Goal: Information Seeking & Learning: Learn about a topic

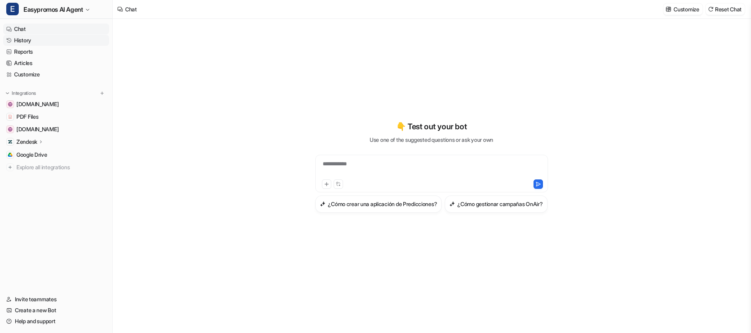
click at [38, 39] on link "History" at bounding box center [56, 40] width 106 height 11
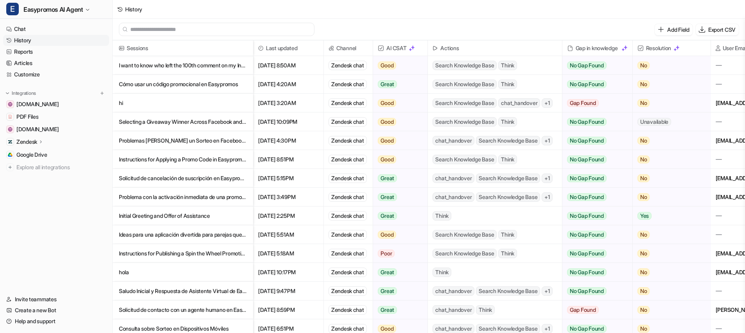
click at [176, 63] on p "I want to know who left the 100th comment on my Instagram post" at bounding box center [183, 65] width 128 height 19
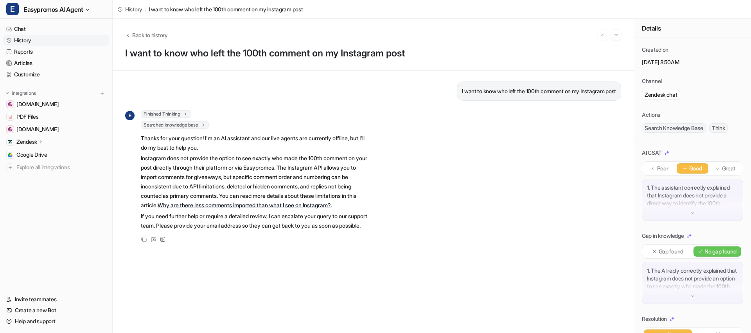
click at [61, 39] on link "History" at bounding box center [56, 40] width 106 height 11
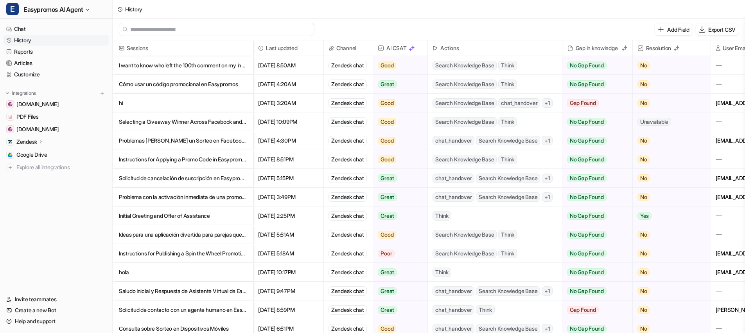
click at [142, 121] on p "Selecting a Giveaway Winner Across Facebook and Instagram" at bounding box center [183, 121] width 128 height 19
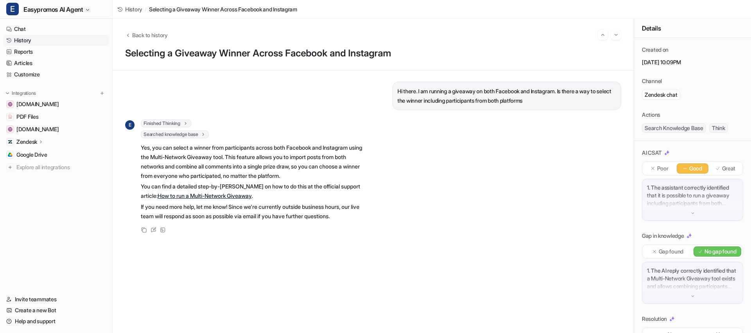
click at [61, 41] on link "History" at bounding box center [56, 40] width 106 height 11
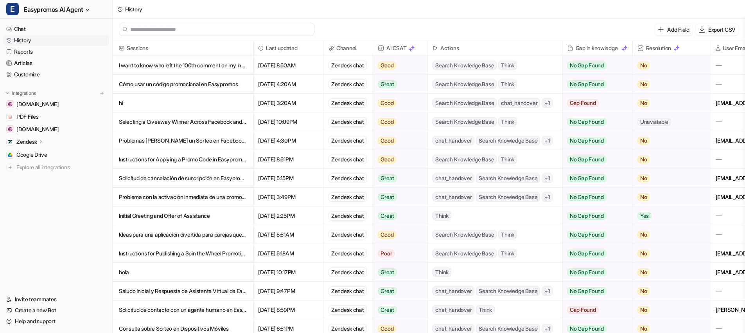
click at [206, 139] on p "Problemas [PERSON_NAME] un Sorteo en Facebook con Easypromos" at bounding box center [183, 140] width 128 height 19
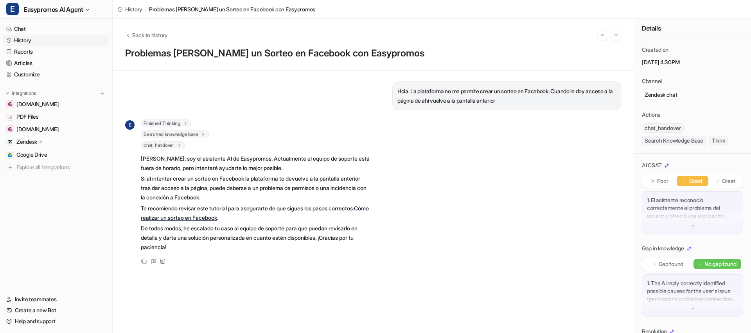
drag, startPoint x: 38, startPoint y: 41, endPoint x: 43, endPoint y: 42, distance: 4.5
click at [38, 41] on link "History" at bounding box center [56, 40] width 106 height 11
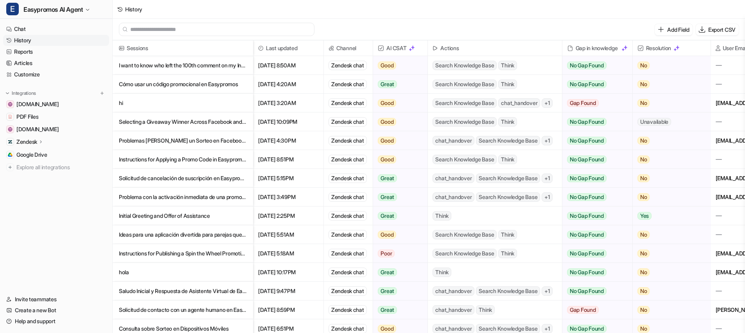
click at [200, 160] on p "Instructions for Applying a Promo Code in Easypromos" at bounding box center [183, 159] width 128 height 19
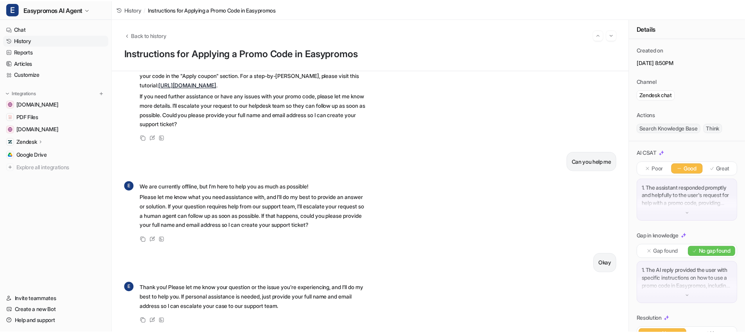
scroll to position [107, 0]
click at [68, 42] on link "History" at bounding box center [56, 40] width 106 height 11
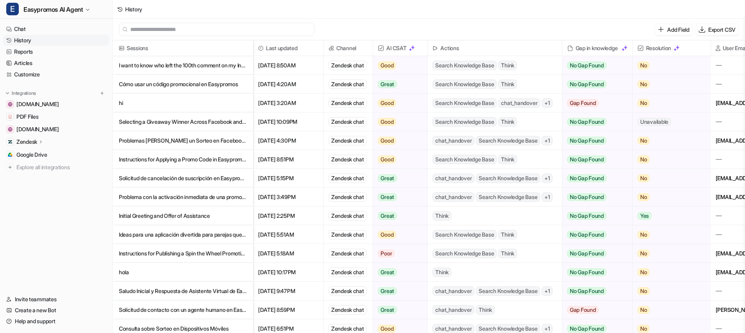
click at [175, 179] on p "Solicitud de cancelación de suscripción en Easypromos" at bounding box center [183, 178] width 128 height 19
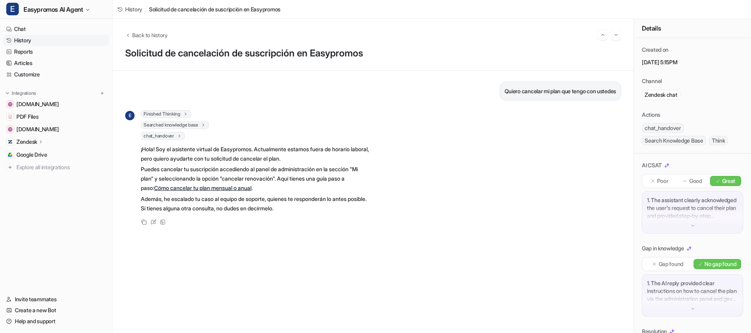
click at [43, 42] on link "History" at bounding box center [56, 40] width 106 height 11
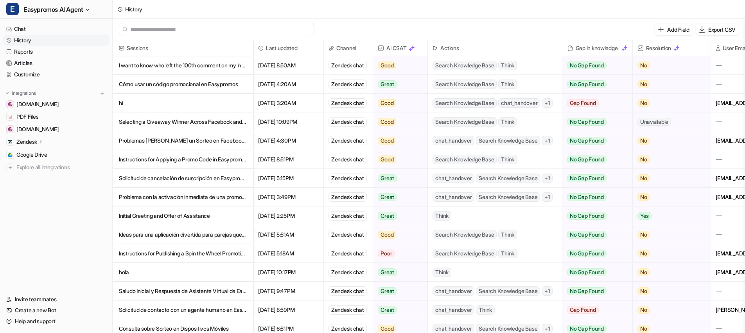
click at [181, 196] on p "Problema con la activación inmediata de una promoción programada" at bounding box center [183, 196] width 128 height 19
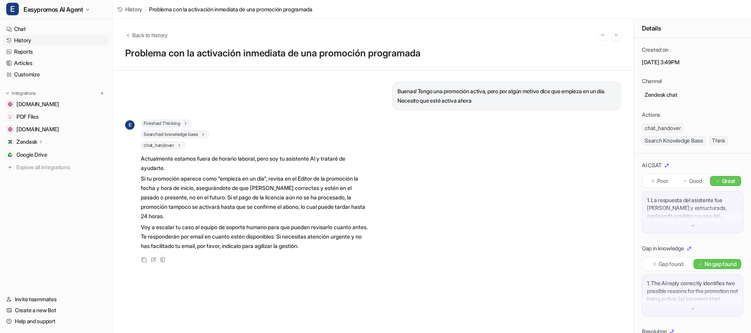
click at [48, 41] on link "History" at bounding box center [56, 40] width 106 height 11
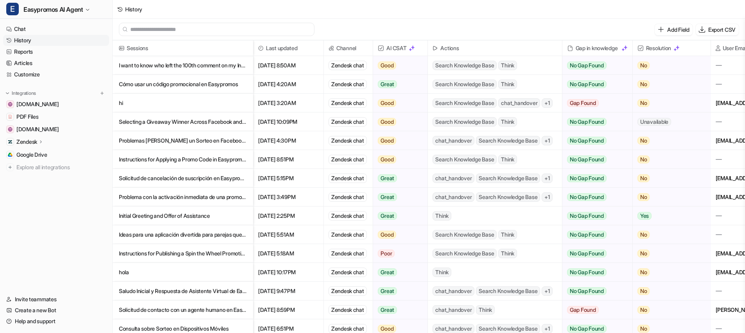
click at [212, 214] on p "Initial Greeting and Offer of Assistance" at bounding box center [183, 215] width 128 height 19
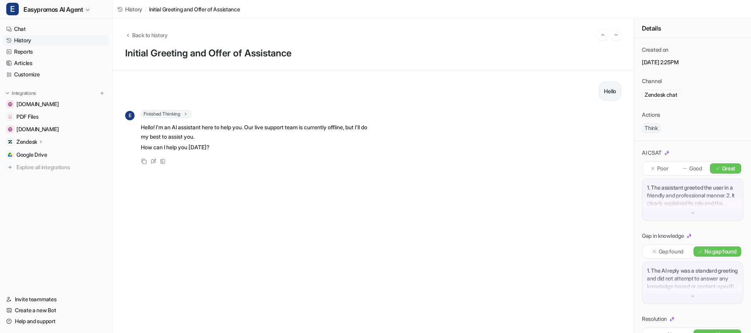
click at [43, 41] on link "History" at bounding box center [56, 40] width 106 height 11
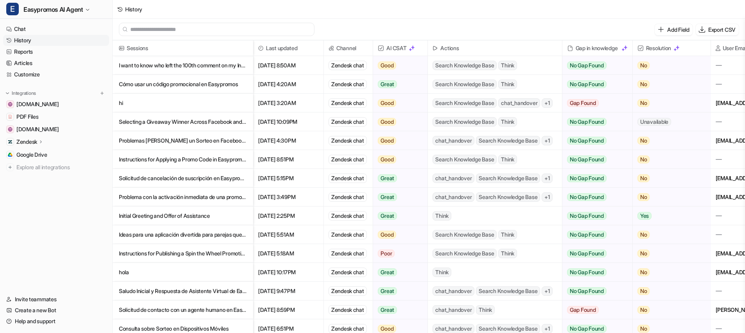
click at [182, 236] on p "Ideas para una aplicación divertida para parejas que fortalezca la relación" at bounding box center [183, 234] width 128 height 19
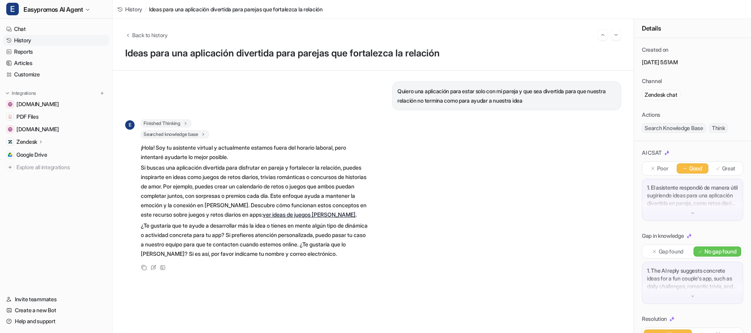
click at [51, 38] on link "History" at bounding box center [56, 40] width 106 height 11
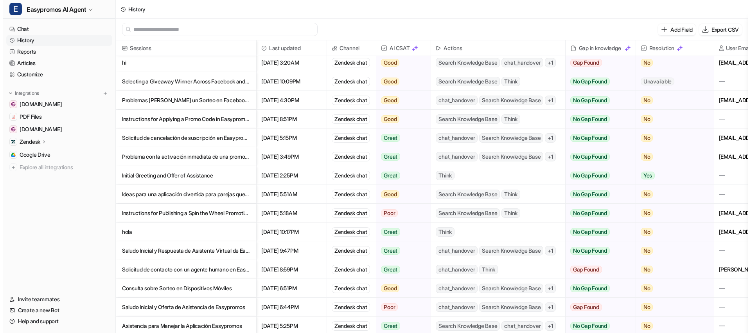
scroll to position [50, 0]
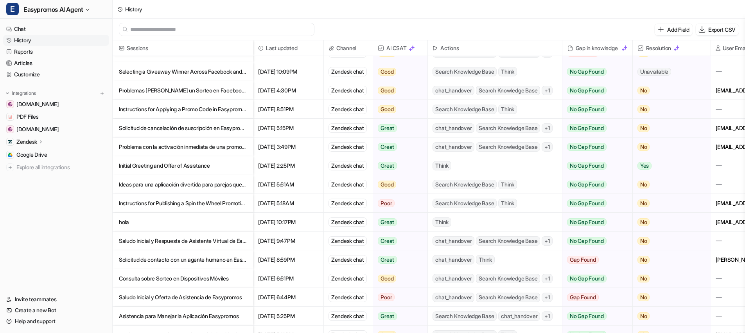
click at [194, 204] on p "Instructions for Publishing a Spin the Wheel Promotion on Easypromos" at bounding box center [183, 203] width 128 height 19
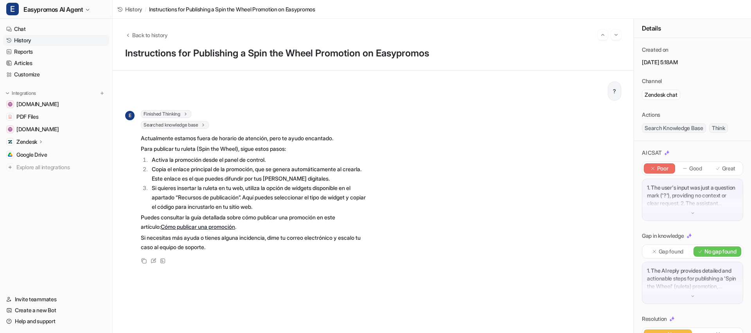
click at [76, 39] on link "History" at bounding box center [56, 40] width 106 height 11
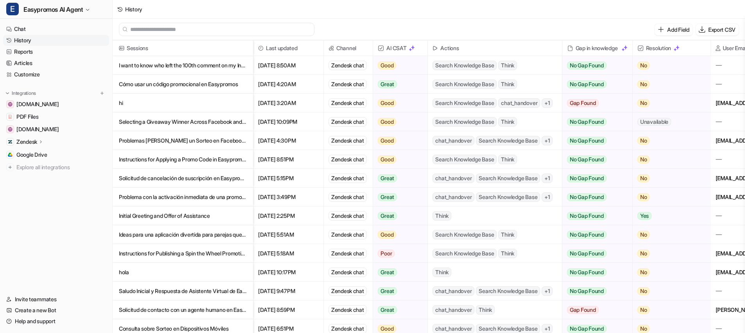
click at [166, 270] on p "hola" at bounding box center [183, 272] width 128 height 19
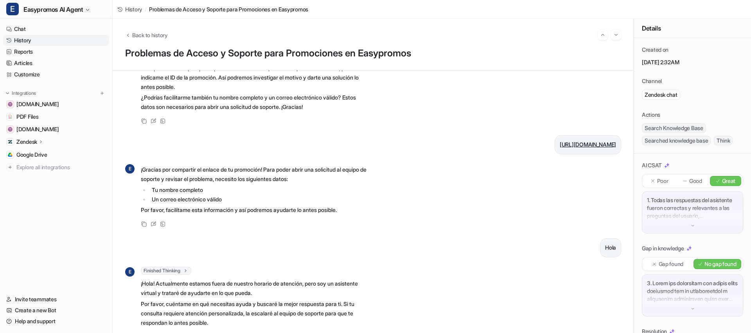
scroll to position [180, 0]
click at [564, 147] on link "[URL][DOMAIN_NAME]" at bounding box center [588, 145] width 56 height 7
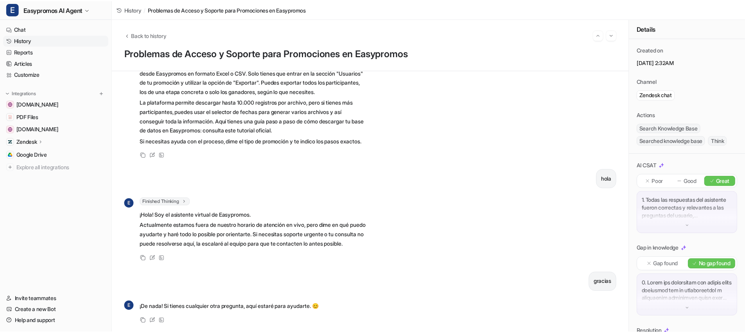
scroll to position [1489, 0]
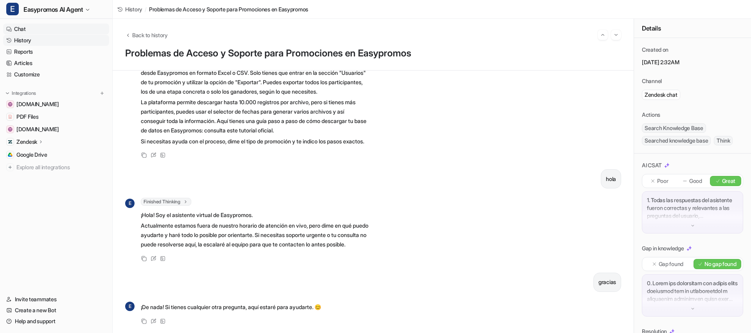
click at [46, 32] on link "Chat" at bounding box center [56, 28] width 106 height 11
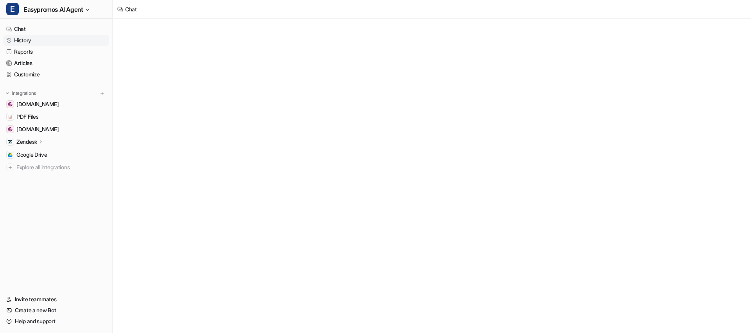
click at [43, 38] on link "History" at bounding box center [56, 40] width 106 height 11
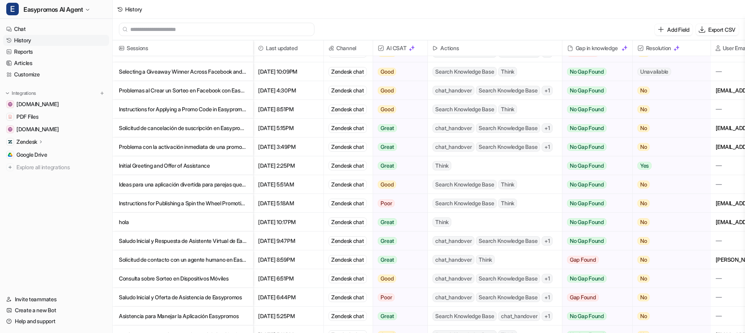
scroll to position [53, 0]
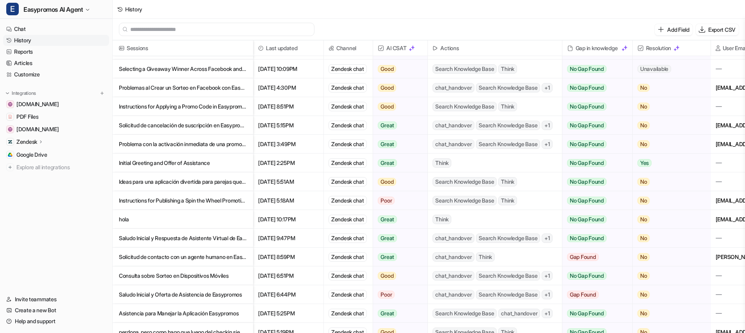
click at [160, 163] on p "Initial Greeting and Offer of Assistance" at bounding box center [183, 162] width 128 height 19
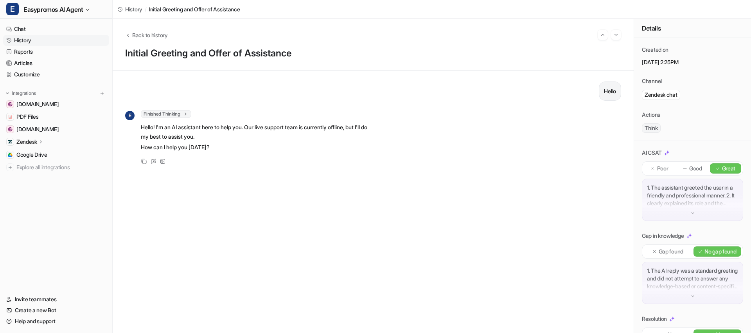
click at [53, 41] on link "History" at bounding box center [56, 40] width 106 height 11
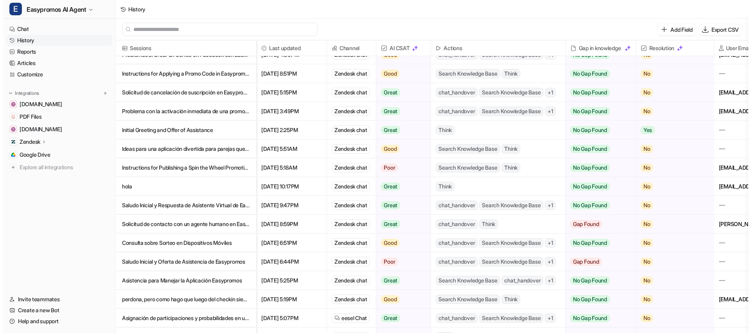
scroll to position [89, 0]
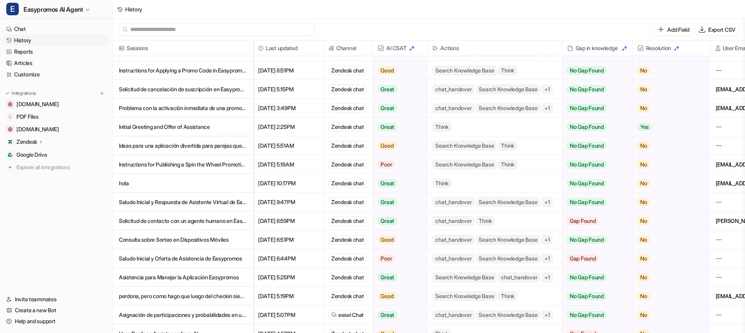
click at [156, 203] on p "Saludo Inicial y Respuesta de Asistente Virtual de Easypromos" at bounding box center [183, 202] width 128 height 19
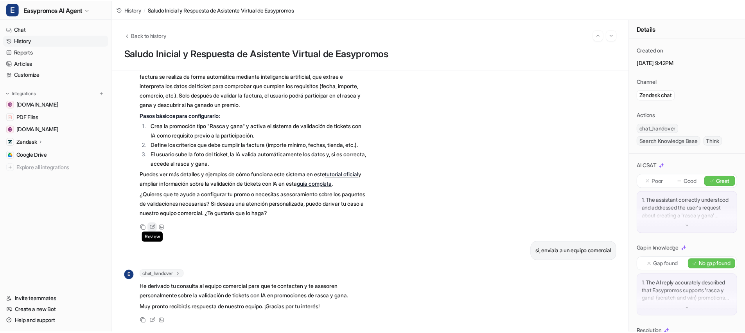
scroll to position [216, 0]
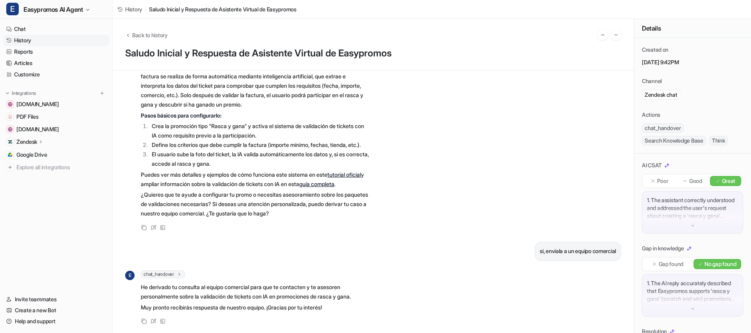
click at [347, 171] on link "tutorial oficial" at bounding box center [344, 174] width 34 height 7
click at [37, 39] on link "History" at bounding box center [56, 40] width 106 height 11
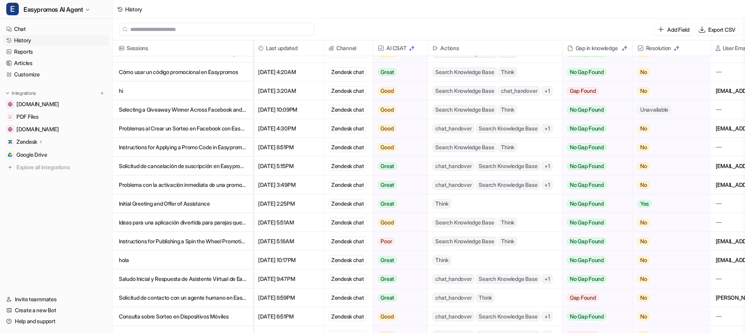
scroll to position [13, 0]
click at [213, 299] on p "Solicitud de contacto con un agente humano en Easypromos" at bounding box center [183, 297] width 128 height 19
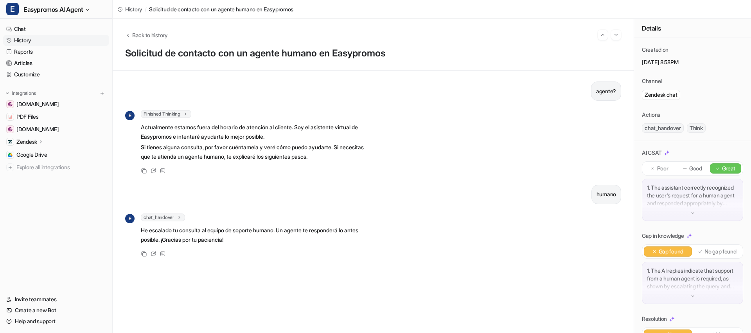
click at [58, 39] on link "History" at bounding box center [56, 40] width 106 height 11
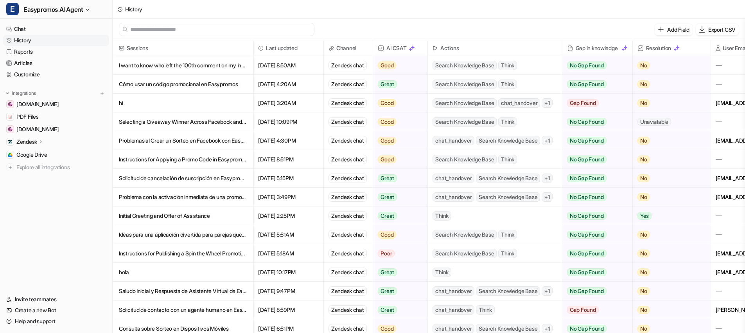
click at [716, 308] on div "[PERSON_NAME][EMAIL_ADDRESS][DOMAIN_NAME]" at bounding box center [754, 309] width 87 height 18
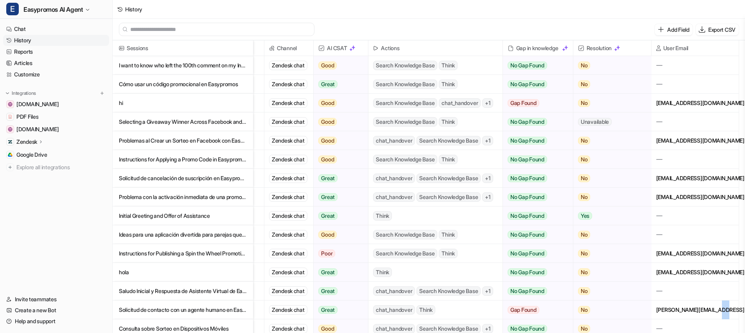
click at [716, 308] on div "[PERSON_NAME][EMAIL_ADDRESS][DOMAIN_NAME]" at bounding box center [695, 309] width 87 height 18
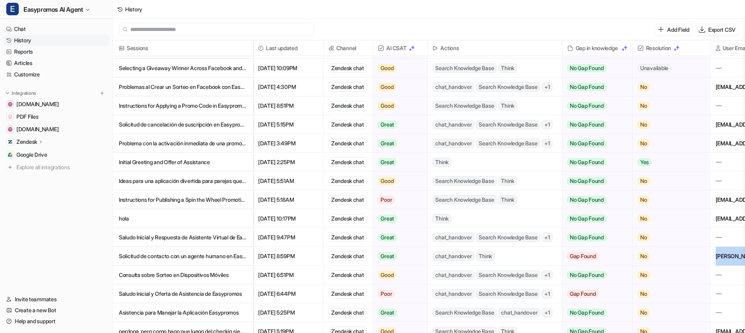
scroll to position [59, 0]
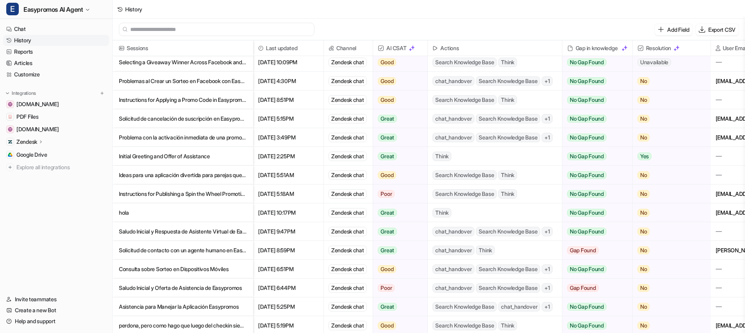
click at [176, 266] on p "Consulta sobre Sorteo en Dispositivos Móviles" at bounding box center [183, 268] width 128 height 19
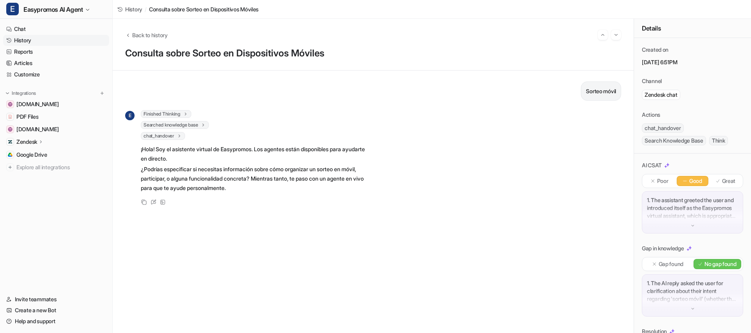
click at [30, 44] on link "History" at bounding box center [56, 40] width 106 height 11
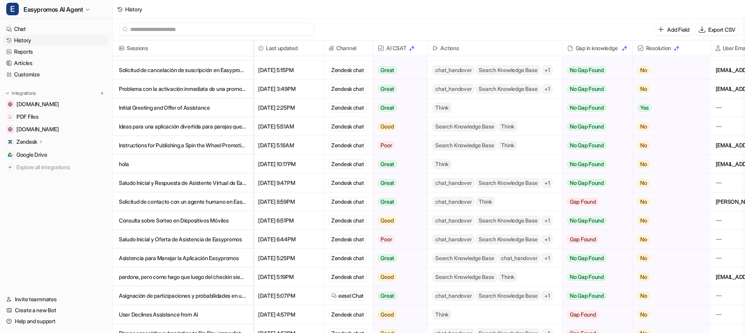
scroll to position [131, 0]
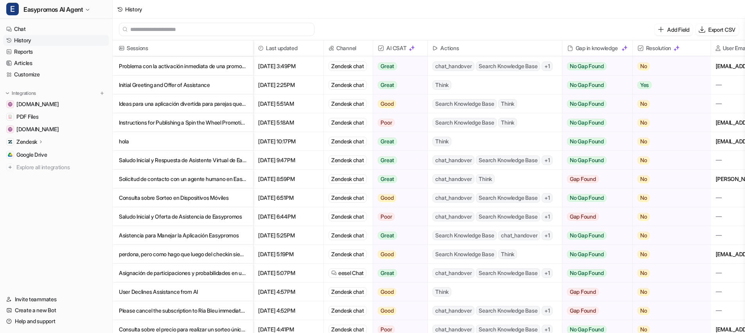
click at [176, 211] on p "Saludo Inicial y Oferta de Asistencia de Easypromos" at bounding box center [183, 216] width 128 height 19
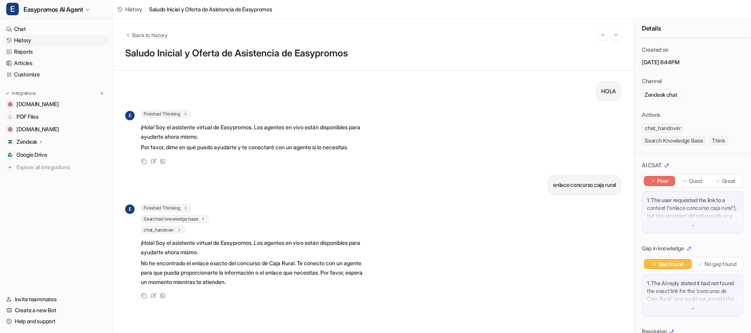
click at [36, 41] on link "History" at bounding box center [56, 40] width 106 height 11
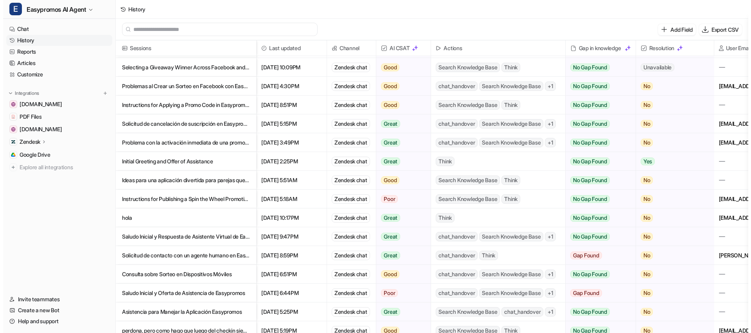
scroll to position [63, 0]
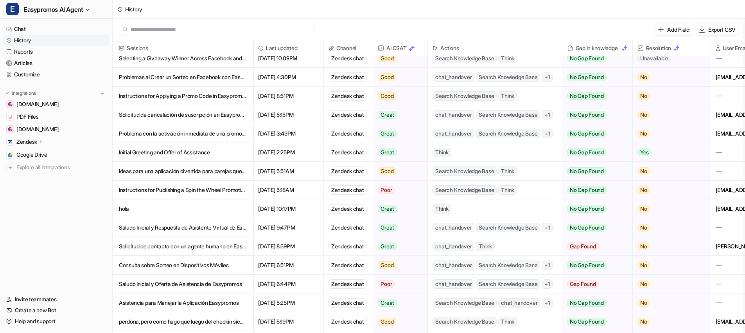
click at [162, 304] on p "Asistencia para Manejar la Aplicación Easypromos" at bounding box center [183, 302] width 128 height 19
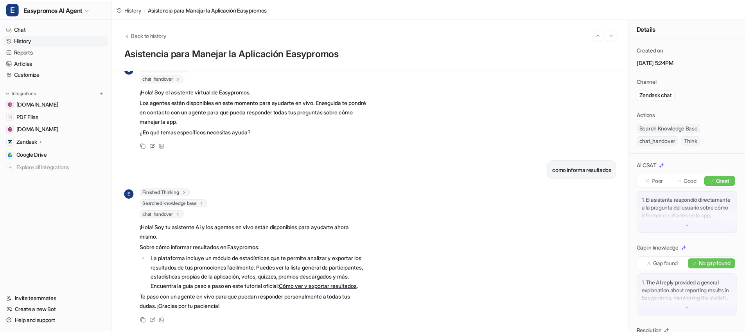
scroll to position [61, 0]
click at [43, 41] on link "History" at bounding box center [56, 40] width 106 height 11
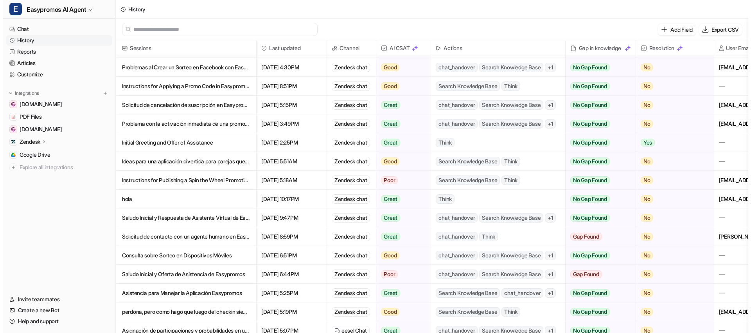
scroll to position [75, 0]
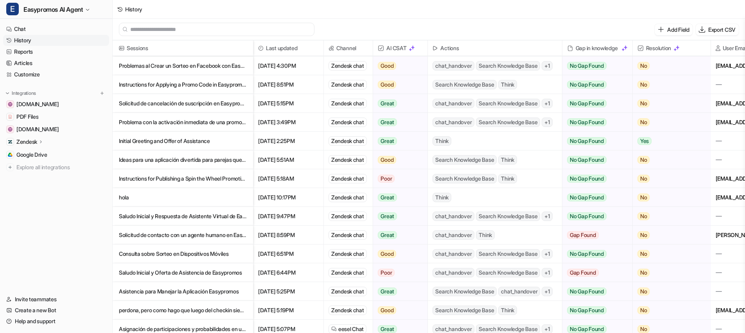
click at [189, 309] on p "perdona, pero como hago que luego del checkin siempre me lleve a la etapa final" at bounding box center [183, 309] width 128 height 19
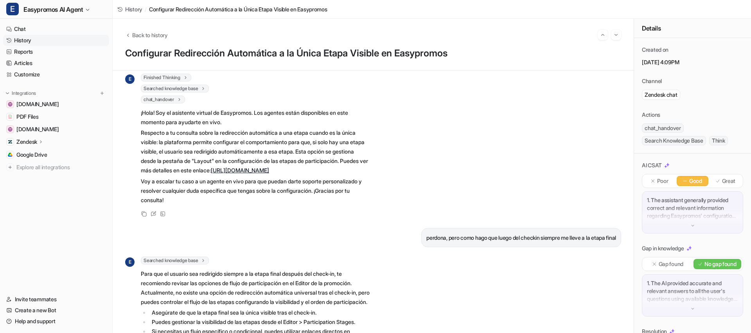
scroll to position [37, 0]
click at [236, 173] on link "[URL][DOMAIN_NAME]" at bounding box center [240, 169] width 58 height 7
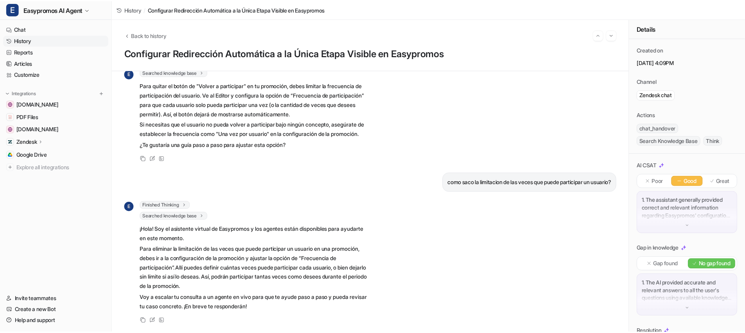
scroll to position [918, 0]
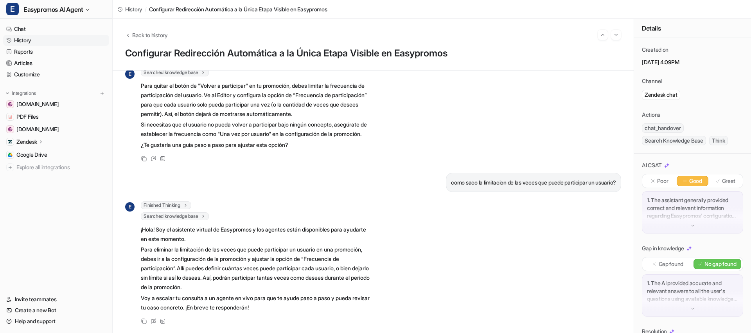
click at [20, 41] on link "History" at bounding box center [56, 40] width 106 height 11
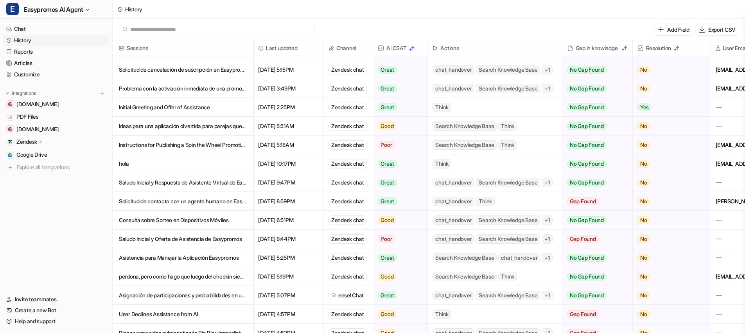
scroll to position [118, 0]
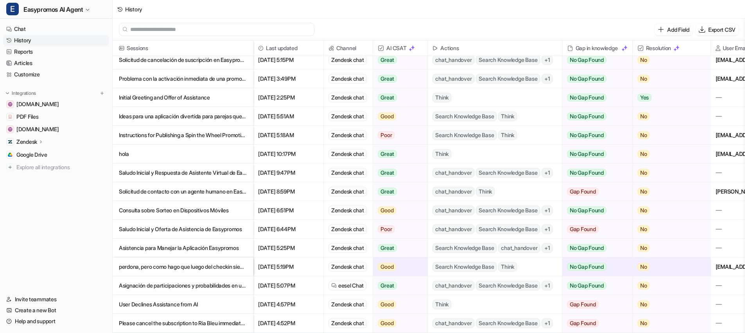
click at [719, 266] on div "[EMAIL_ADDRESS][DOMAIN_NAME]" at bounding box center [754, 266] width 87 height 18
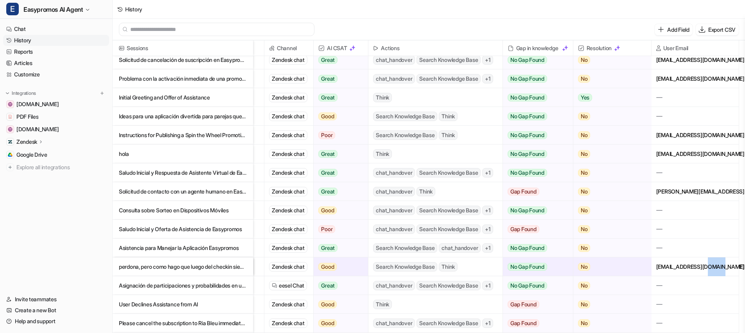
click at [719, 266] on div "[EMAIL_ADDRESS][DOMAIN_NAME]" at bounding box center [695, 266] width 87 height 18
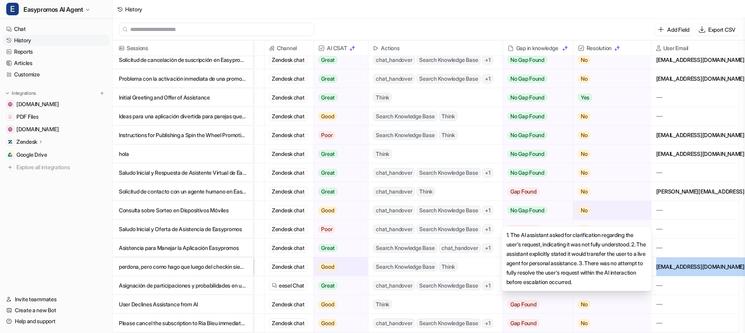
copy div "[EMAIL_ADDRESS][DOMAIN_NAME]"
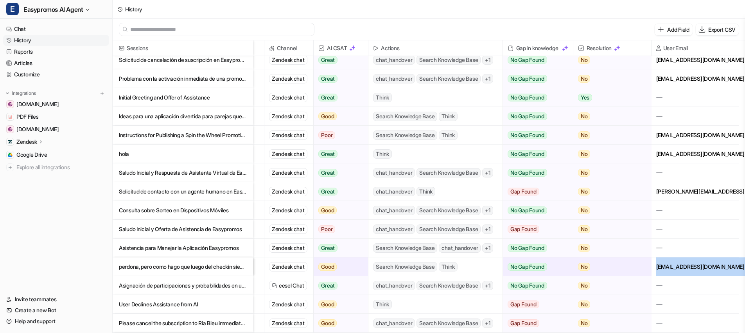
scroll to position [131, 59]
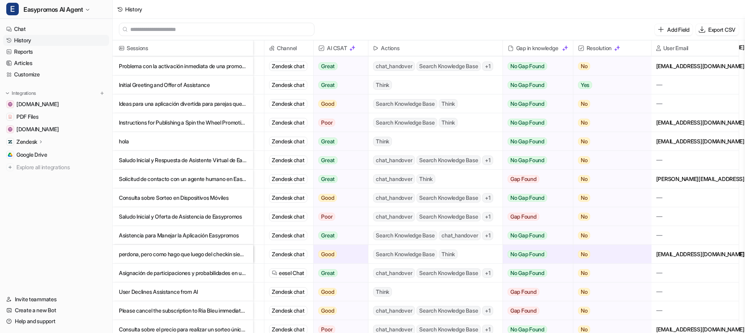
click at [185, 274] on p "Asignación de participaciones y probabilidades en un sorteo de Easypromos" at bounding box center [183, 272] width 128 height 19
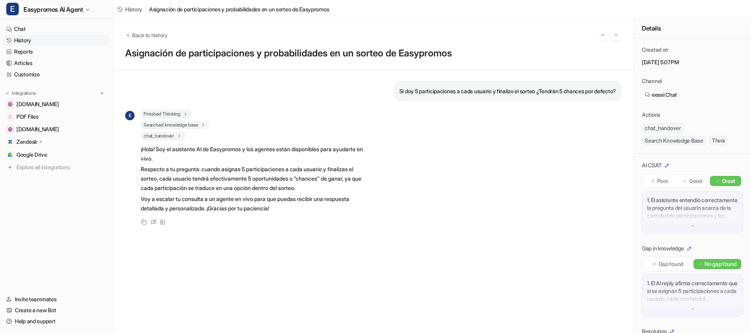
click at [35, 41] on link "History" at bounding box center [56, 40] width 106 height 11
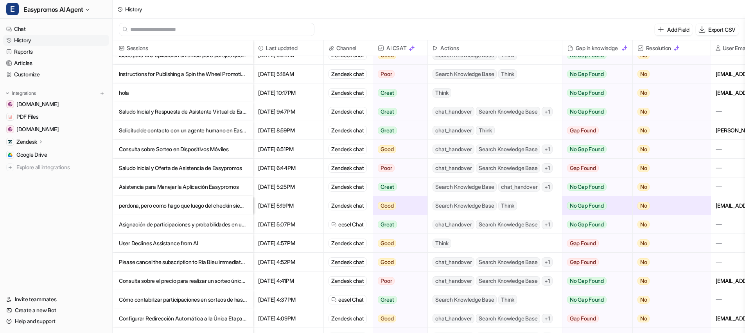
scroll to position [185, 0]
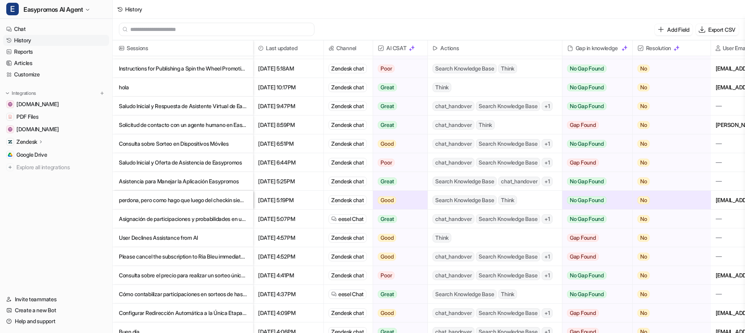
click at [157, 237] on p "User Declines Assistance from AI" at bounding box center [183, 237] width 128 height 19
click at [158, 237] on p "User Declines Assistance from AI" at bounding box center [183, 237] width 128 height 19
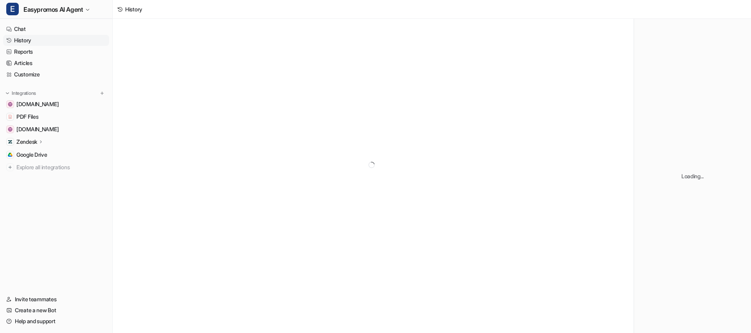
drag, startPoint x: 137, startPoint y: 244, endPoint x: 139, endPoint y: 236, distance: 8.7
click at [139, 236] on div at bounding box center [373, 165] width 521 height 292
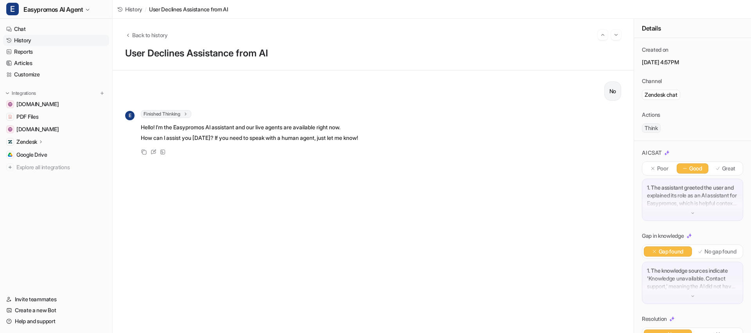
click at [49, 40] on link "History" at bounding box center [56, 40] width 106 height 11
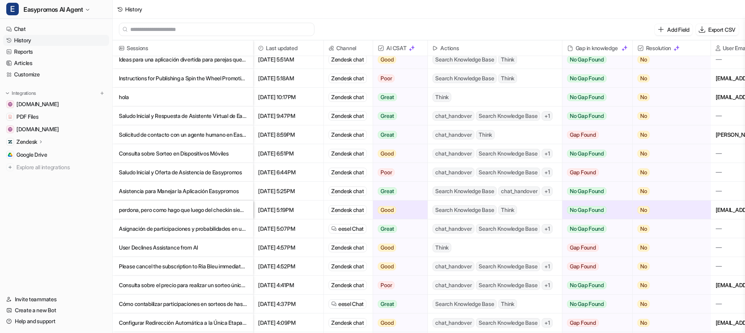
scroll to position [175, 0]
click at [155, 270] on p "Please cancel the subscription to Ria Bleu immediately. I have tried emailing b…" at bounding box center [183, 265] width 128 height 19
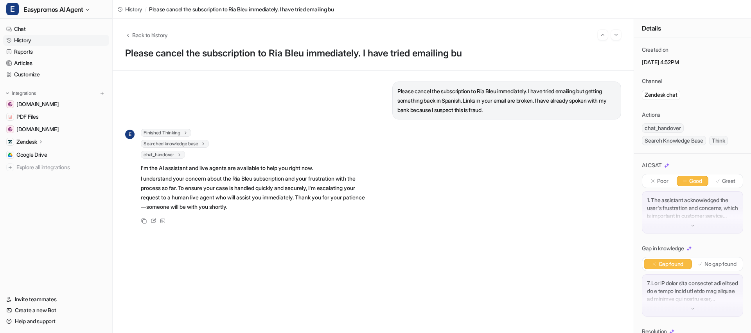
click at [36, 41] on link "History" at bounding box center [56, 40] width 106 height 11
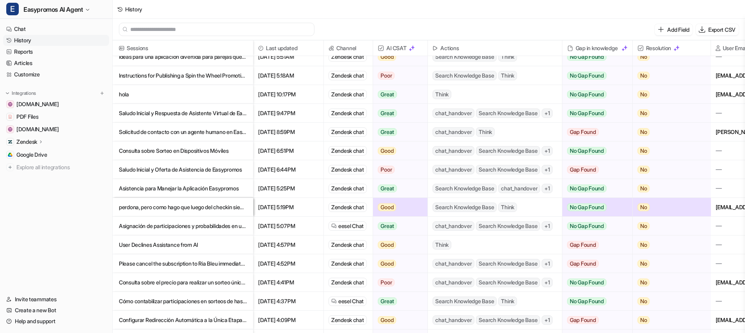
scroll to position [184, 0]
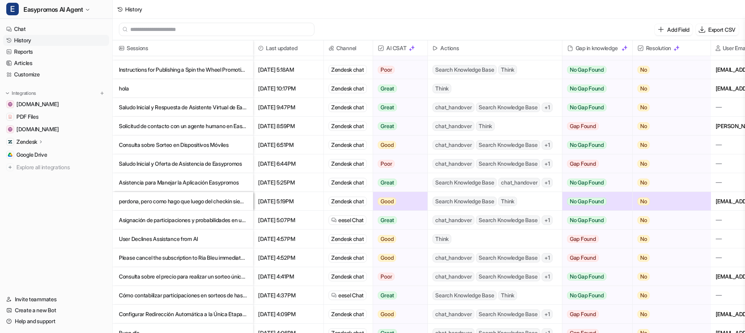
click at [209, 276] on p "Consulta sobre el precio para realizar un sorteo único en Easypromos" at bounding box center [183, 276] width 128 height 19
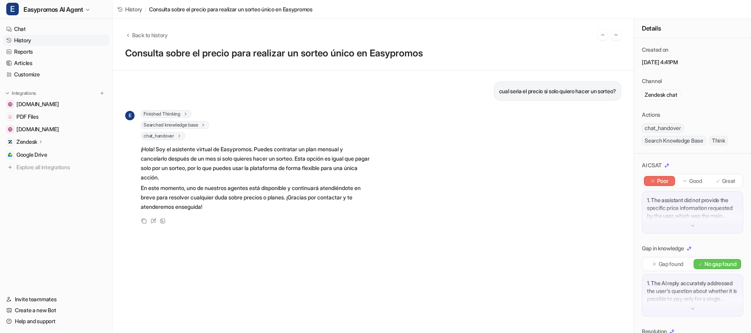
click at [38, 40] on link "History" at bounding box center [56, 40] width 106 height 11
